Goal: Browse casually: Explore the website without a specific task or goal

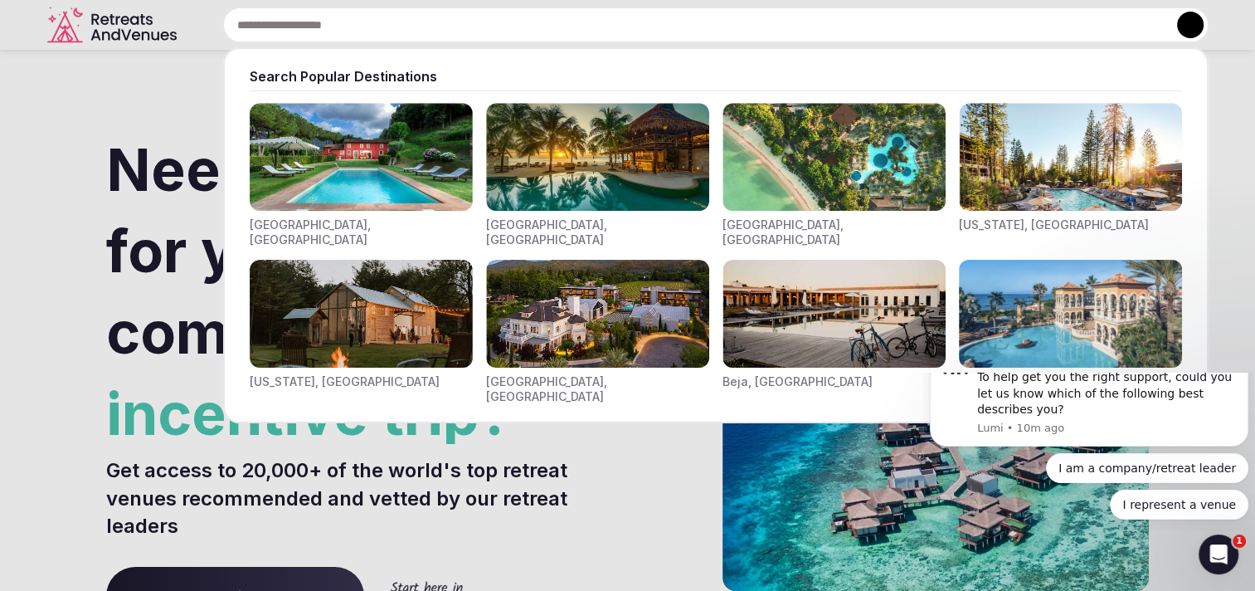
click at [527, 31] on input "text" at bounding box center [716, 24] width 986 height 35
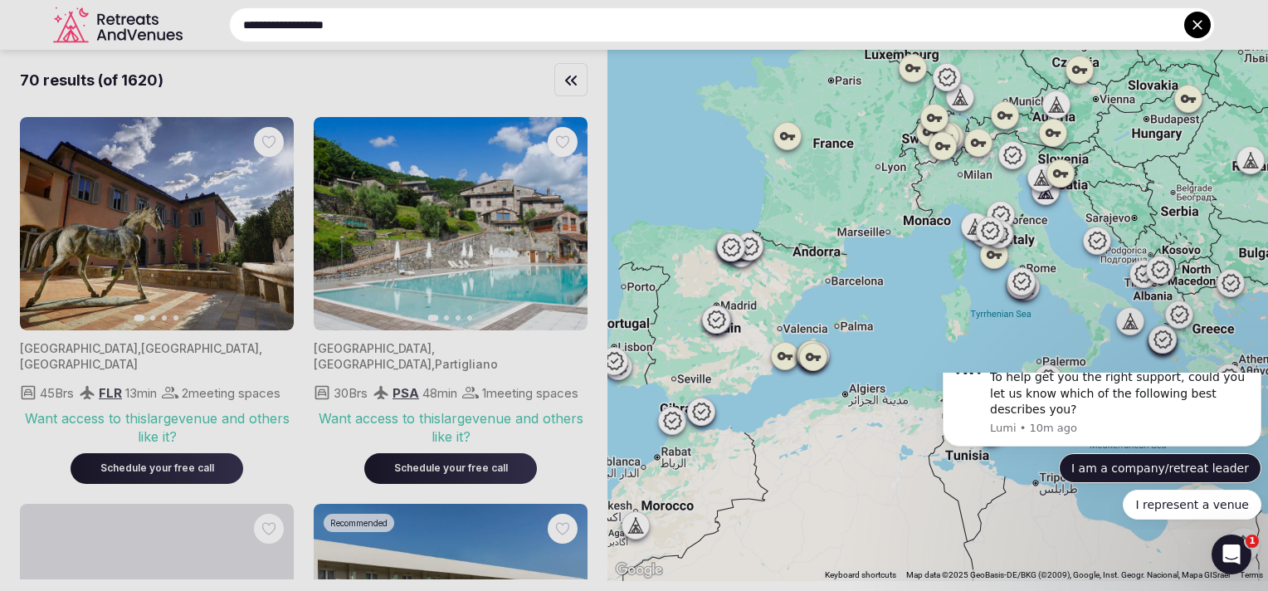
type input "**********"
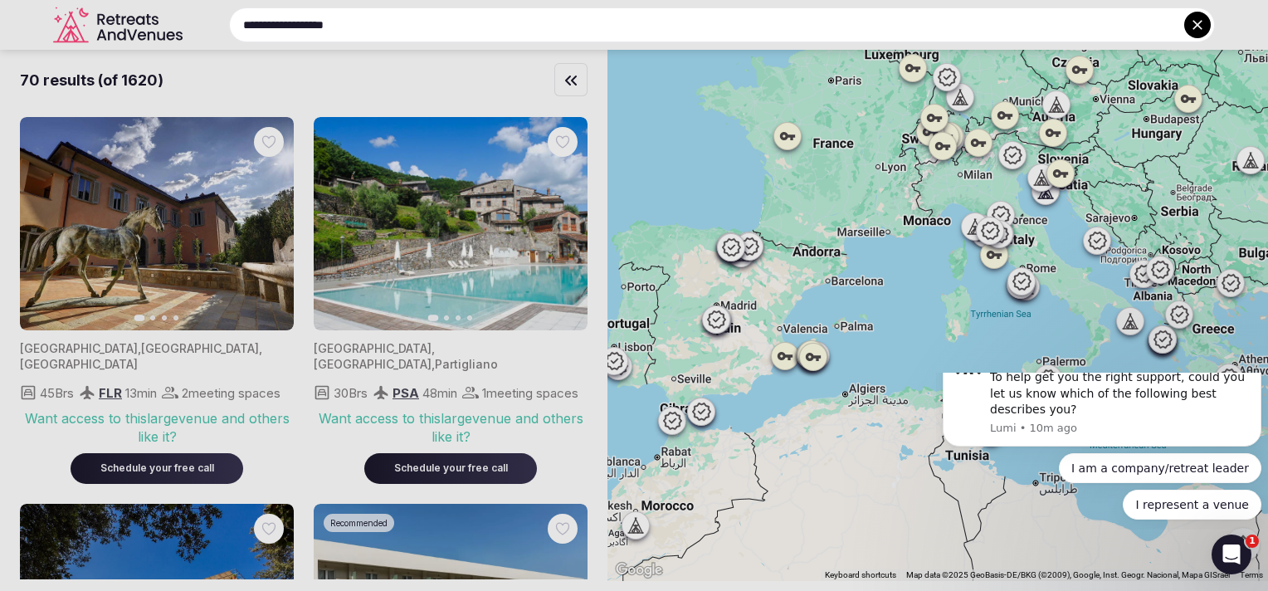
click at [1066, 106] on div at bounding box center [634, 295] width 1268 height 591
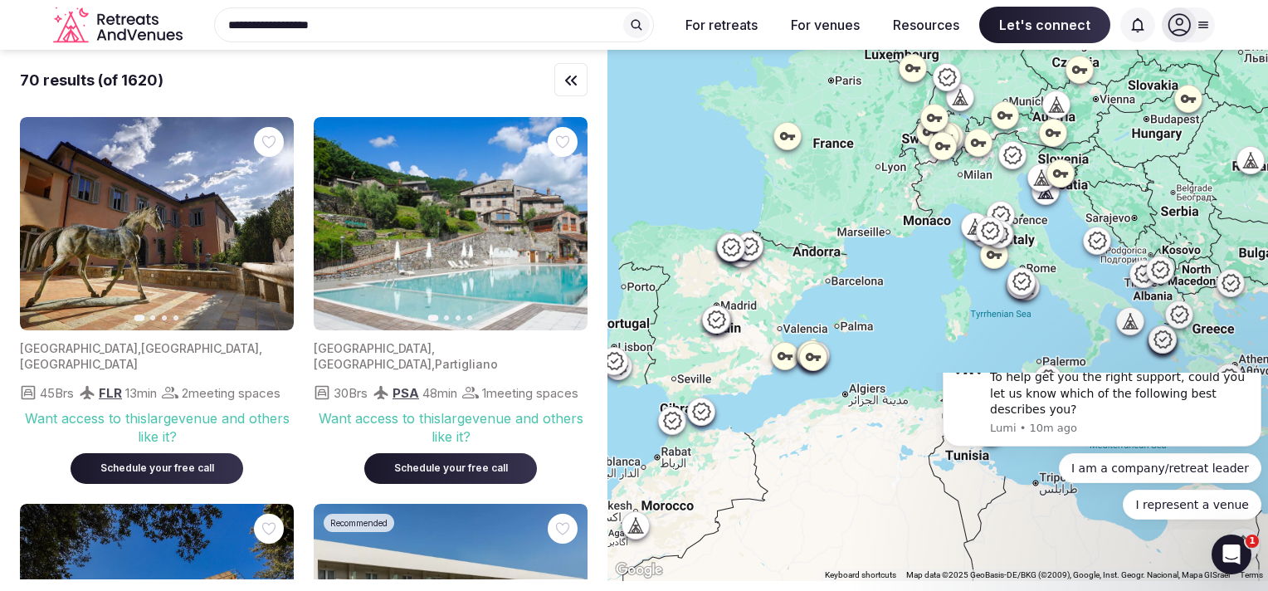
click at [1064, 106] on icon at bounding box center [1059, 104] width 7 height 15
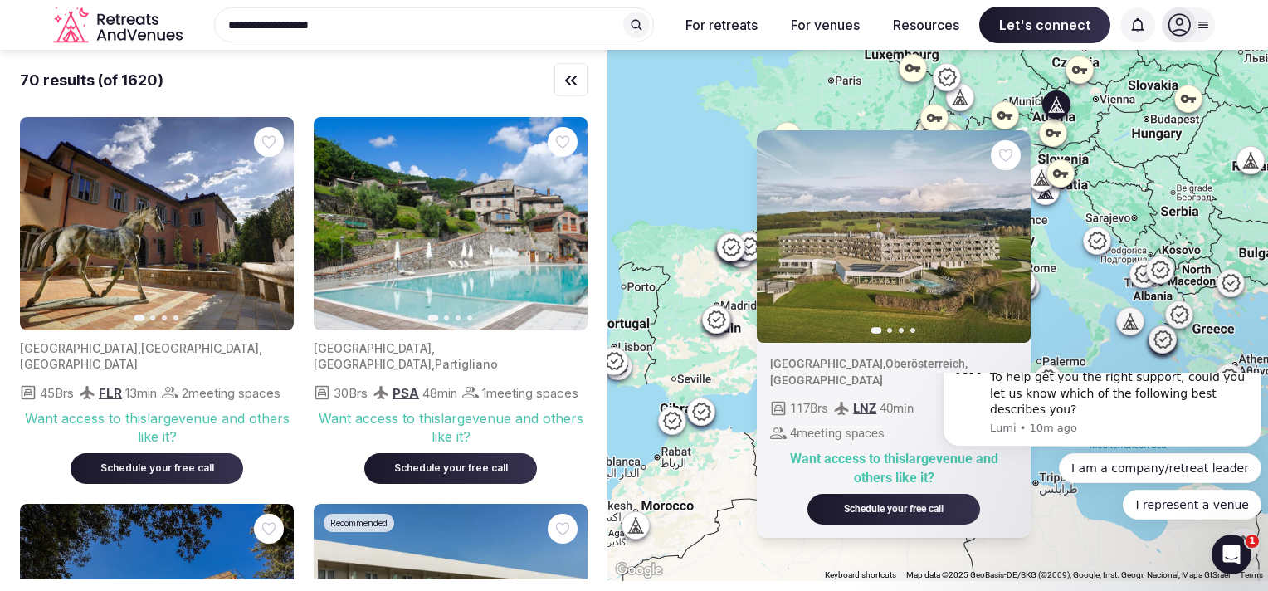
click at [1115, 140] on div "Previous slide Next slide Austria , Oberösterreich , Bad Leonfelden 117 Brs LNZ…" at bounding box center [937, 315] width 660 height 531
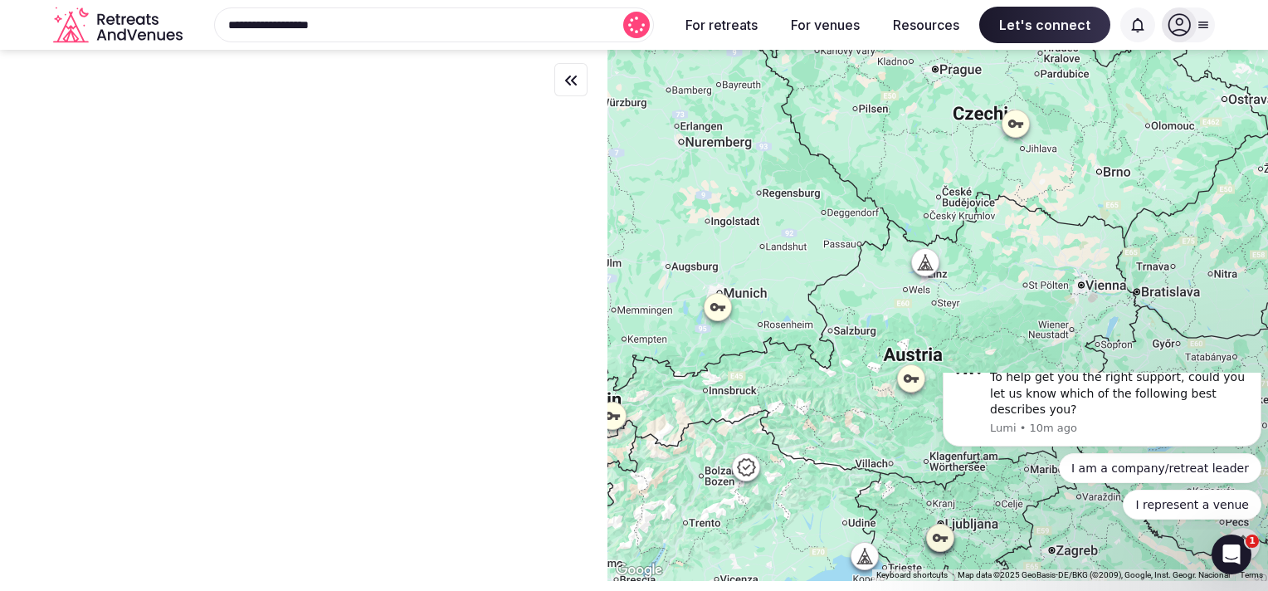
drag, startPoint x: 1099, startPoint y: 129, endPoint x: 1075, endPoint y: 353, distance: 224.4
click at [1075, 353] on div at bounding box center [937, 315] width 660 height 531
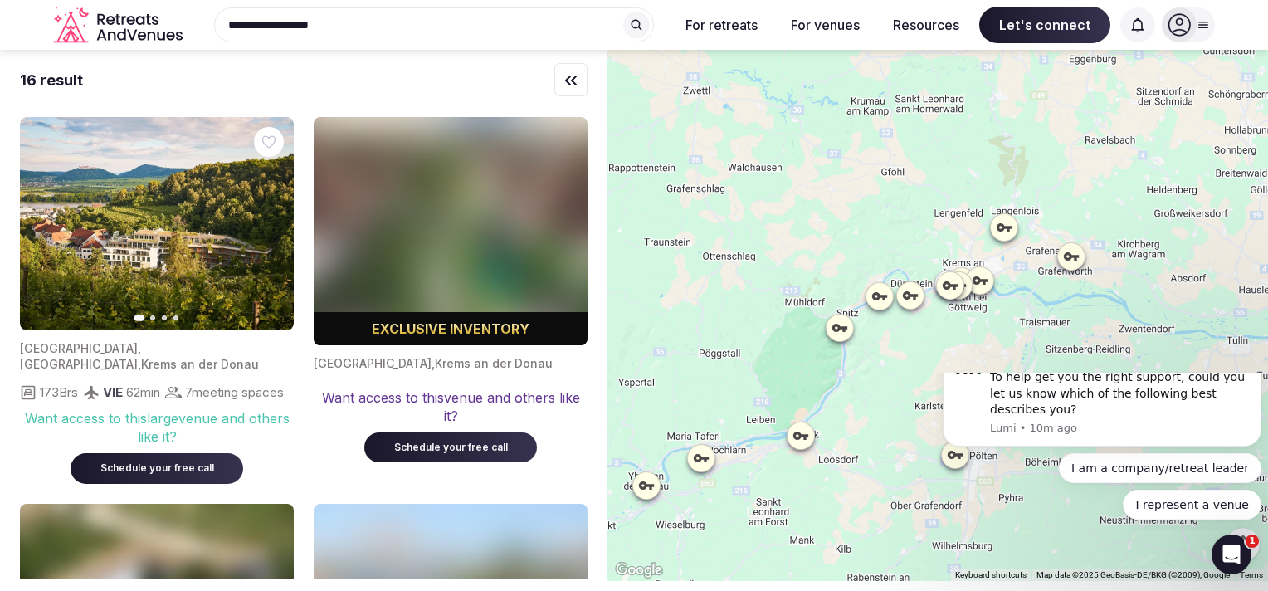
drag, startPoint x: 2064, startPoint y: 597, endPoint x: 1034, endPoint y: 382, distance: 1052.9
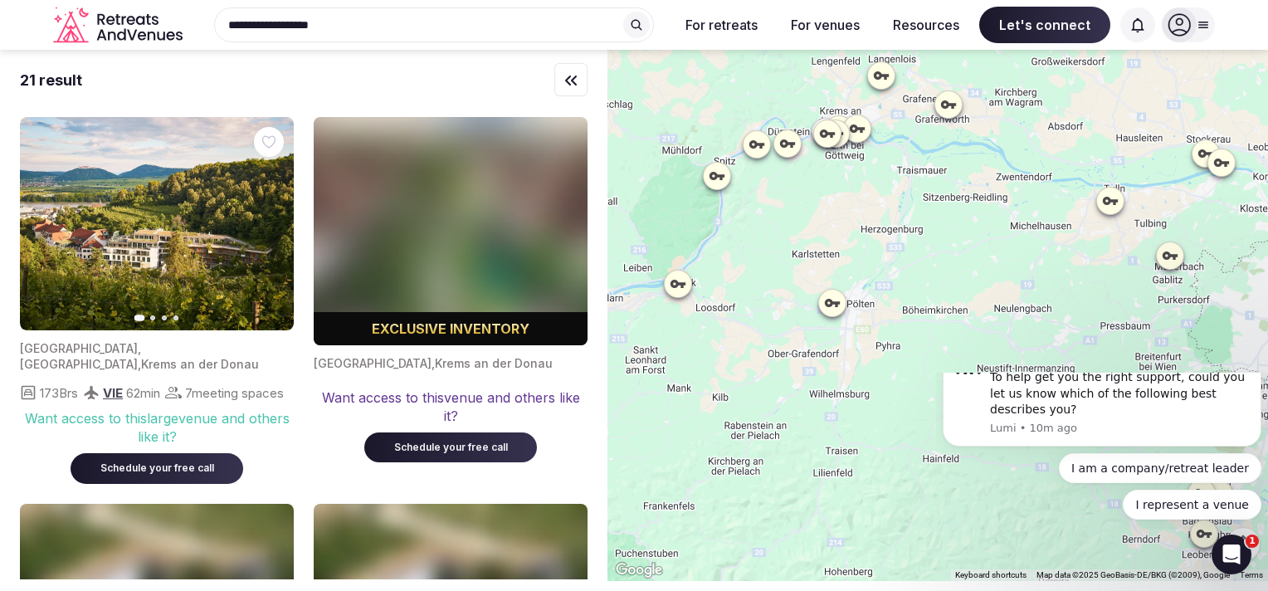
drag, startPoint x: 909, startPoint y: 202, endPoint x: 1106, endPoint y: 330, distance: 235.0
click at [1106, 330] on div at bounding box center [937, 315] width 660 height 531
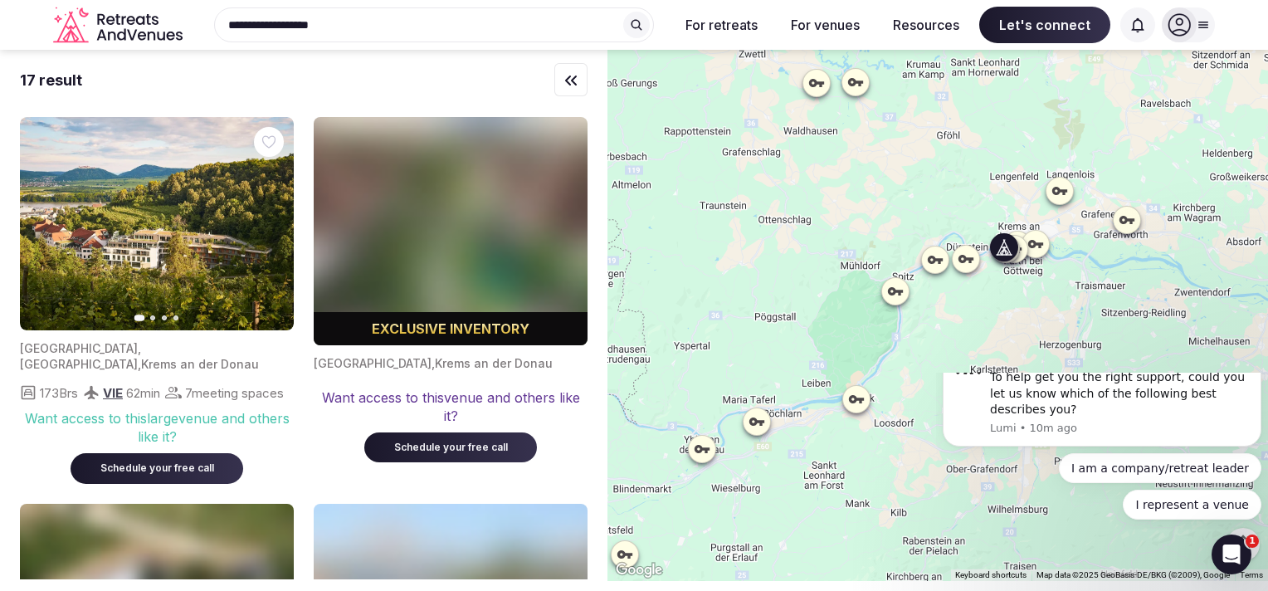
click at [197, 274] on img at bounding box center [157, 223] width 274 height 213
click at [192, 186] on img at bounding box center [157, 223] width 274 height 213
click at [227, 261] on img at bounding box center [157, 223] width 274 height 213
click at [270, 222] on icon "button" at bounding box center [270, 223] width 13 height 13
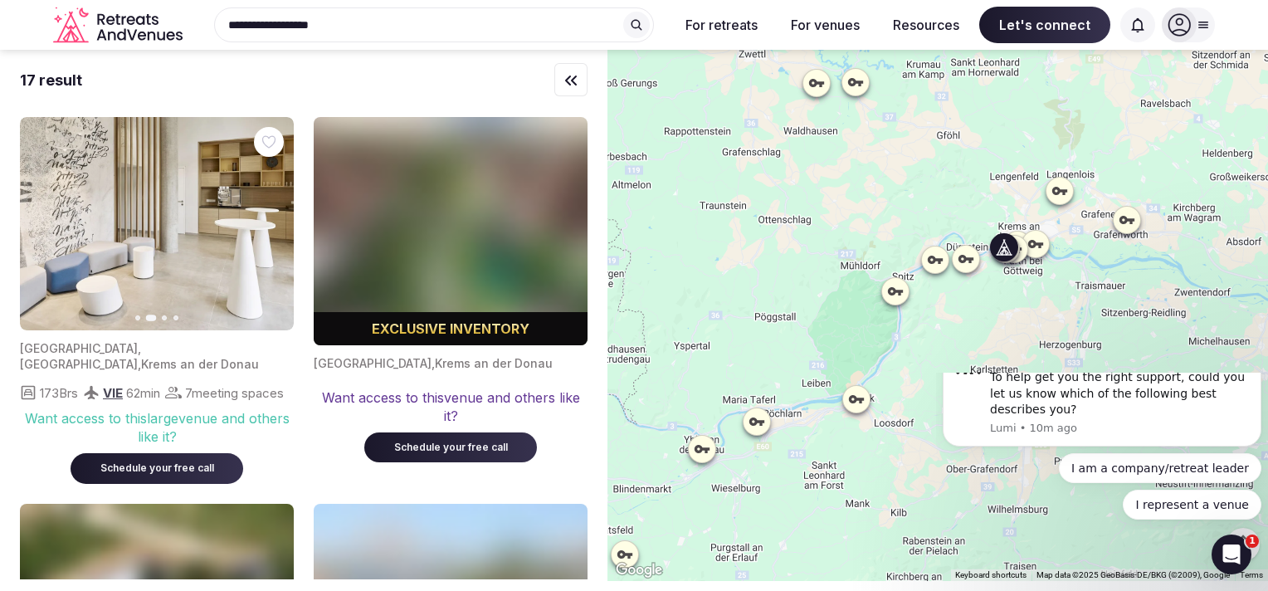
click at [192, 357] on span "Krems an der Donau" at bounding box center [200, 364] width 118 height 14
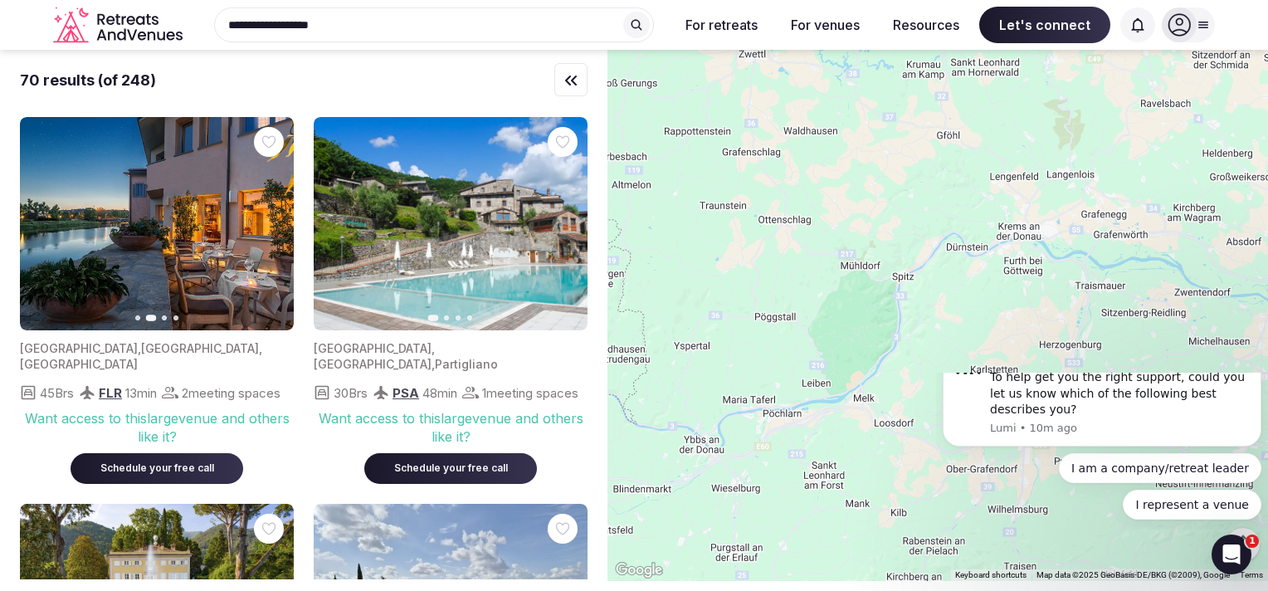
click at [271, 219] on icon "button" at bounding box center [270, 223] width 13 height 13
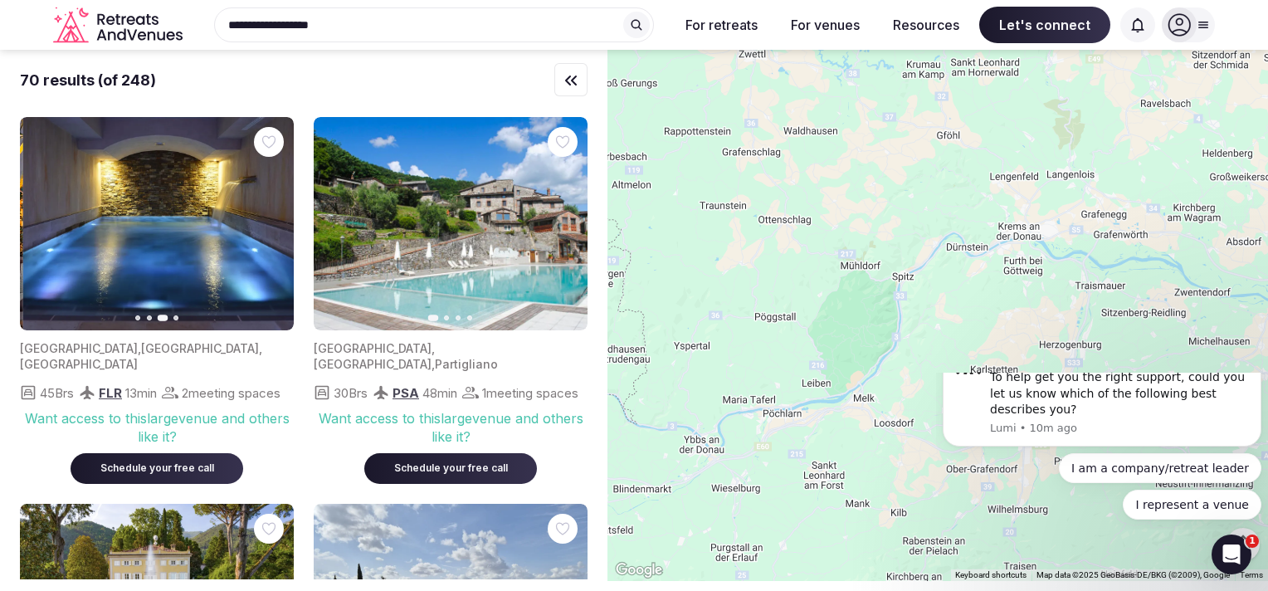
click at [212, 255] on img at bounding box center [160, 223] width 274 height 213
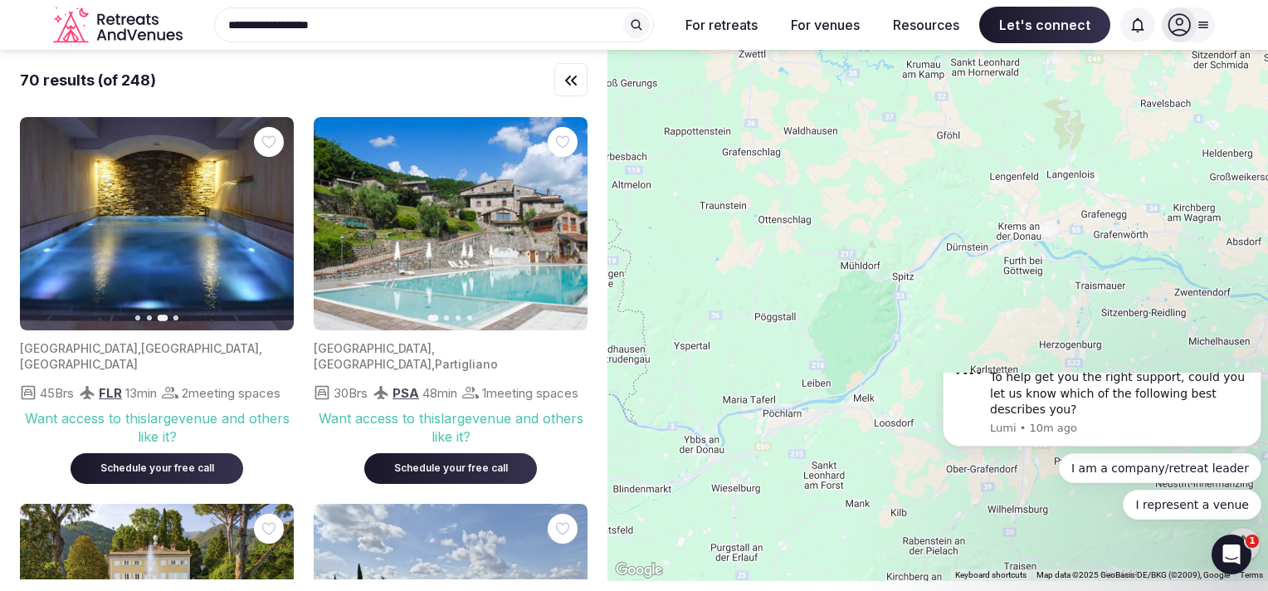
scroll to position [13, 0]
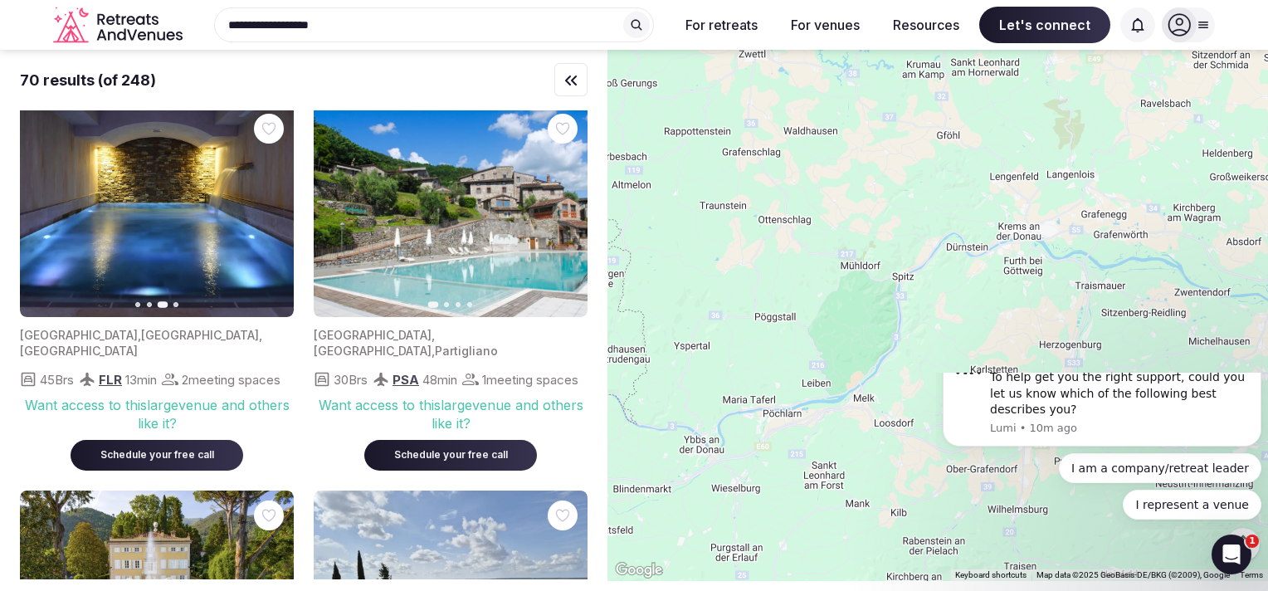
click at [143, 422] on div "Want access to this large venue and others like it?" at bounding box center [157, 414] width 274 height 37
click at [168, 415] on div "Want access to this large venue and others like it?" at bounding box center [157, 414] width 274 height 37
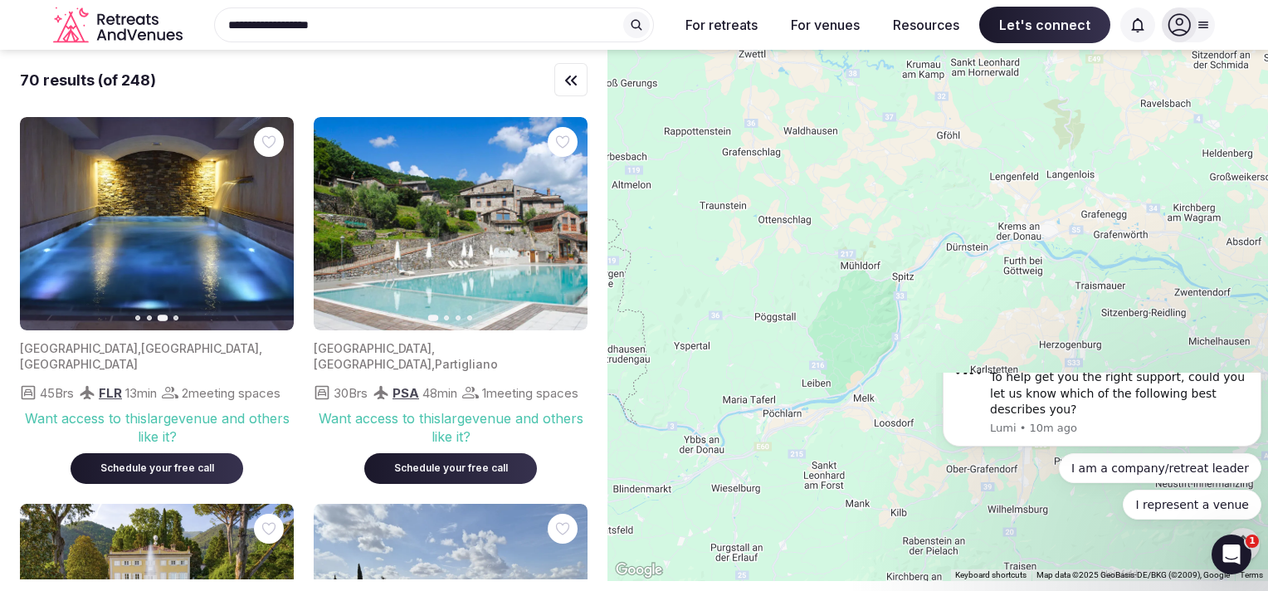
click at [1028, 242] on div at bounding box center [937, 315] width 660 height 531
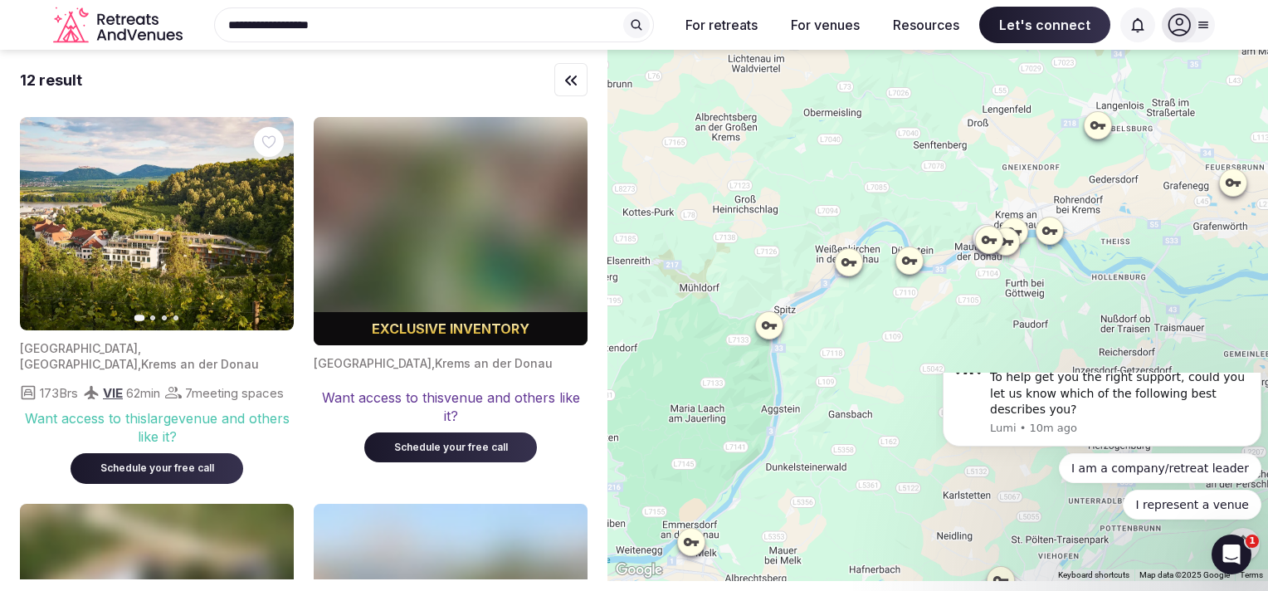
click at [1021, 223] on icon at bounding box center [1014, 231] width 17 height 17
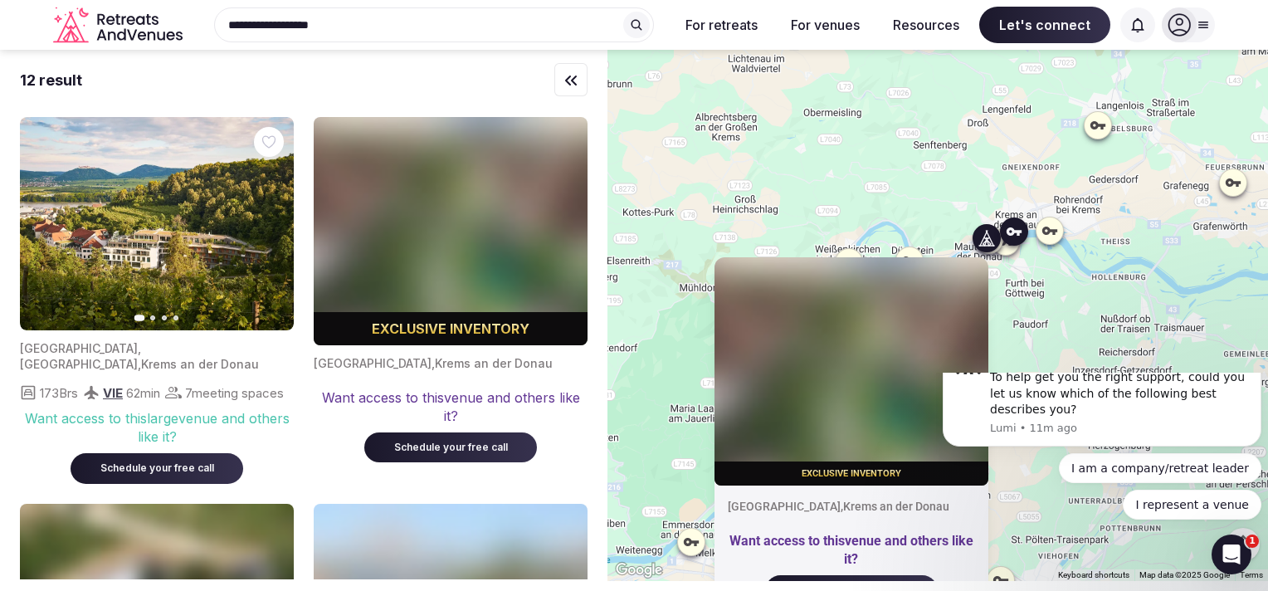
click at [269, 222] on icon "button" at bounding box center [270, 223] width 13 height 13
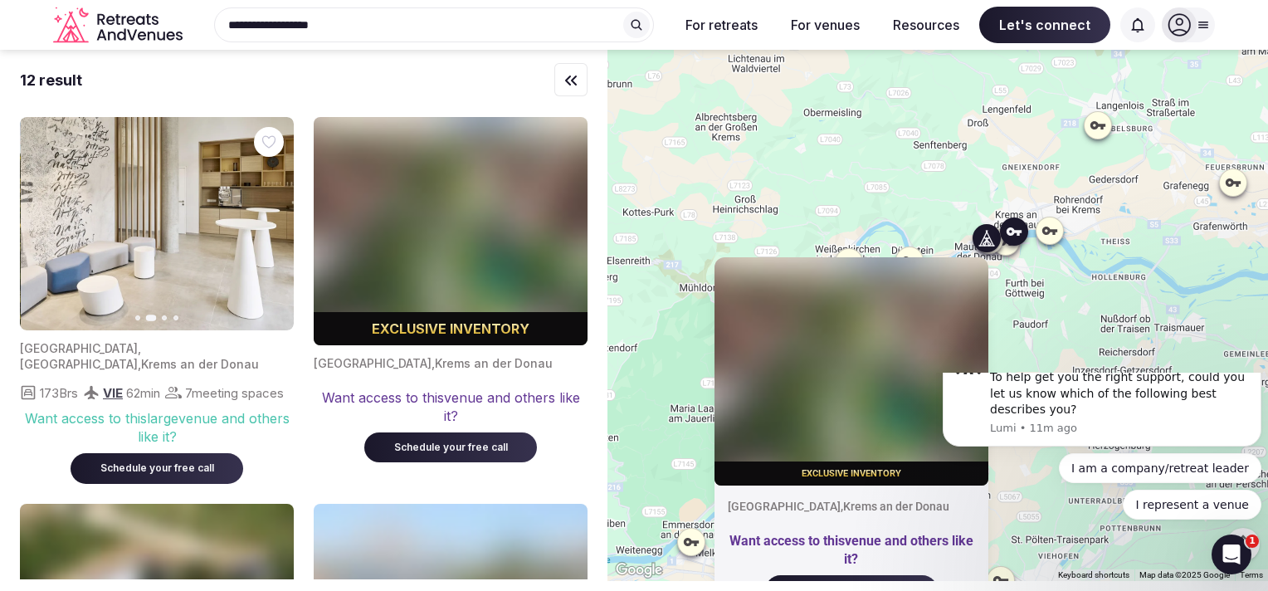
click at [269, 222] on icon "button" at bounding box center [270, 223] width 13 height 13
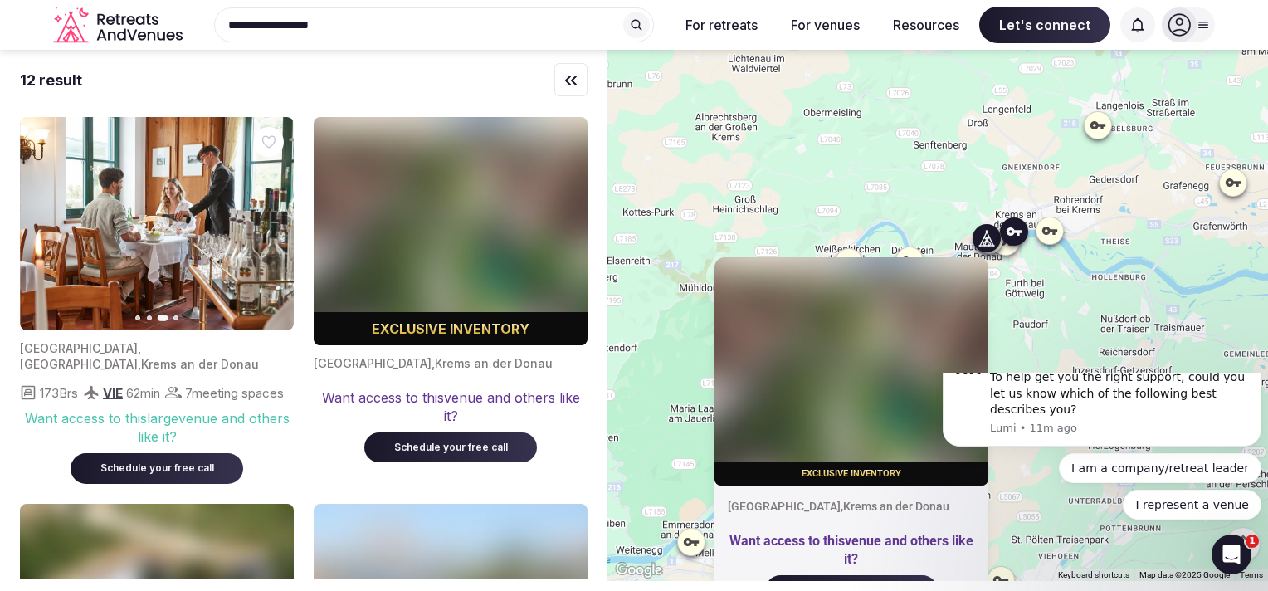
click at [269, 222] on icon "button" at bounding box center [270, 223] width 13 height 13
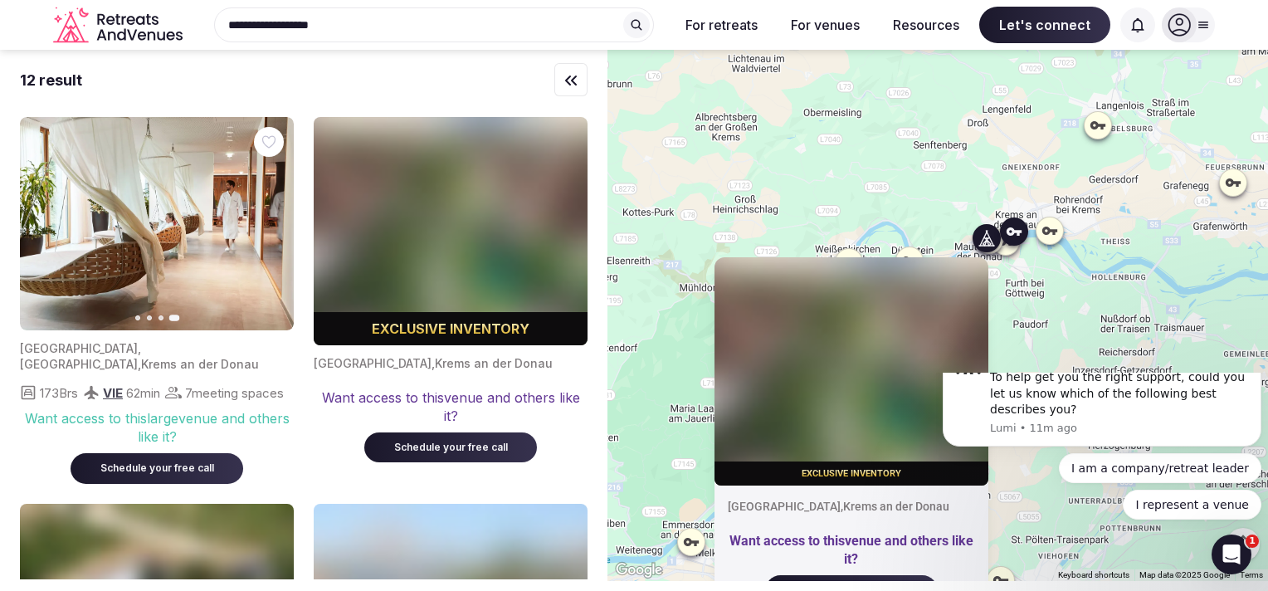
click at [40, 215] on button "Previous slide" at bounding box center [43, 224] width 27 height 27
